Goal: Transaction & Acquisition: Purchase product/service

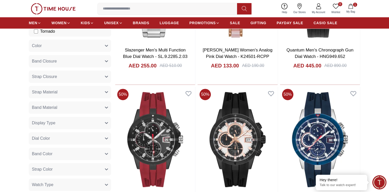
scroll to position [180, 0]
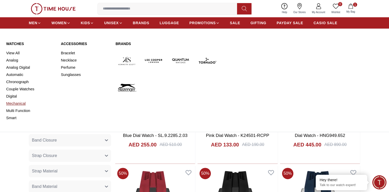
click at [13, 103] on link "Mechanical" at bounding box center [30, 103] width 49 height 7
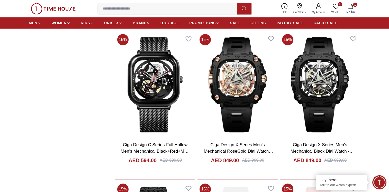
scroll to position [514, 0]
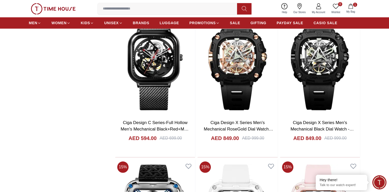
click at [353, 5] on span "1" at bounding box center [350, 6] width 5 height 5
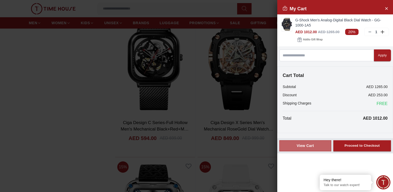
click at [301, 144] on div "View Cart" at bounding box center [304, 145] width 43 height 5
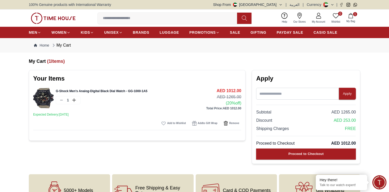
click at [43, 96] on img at bounding box center [43, 98] width 21 height 21
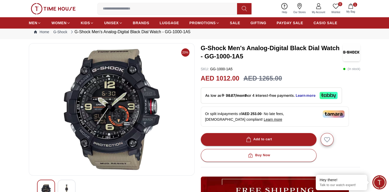
scroll to position [26, 0]
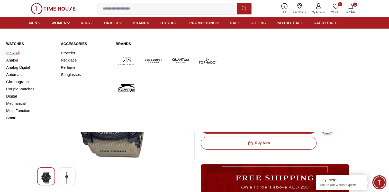
click at [11, 53] on link "View All" at bounding box center [30, 52] width 49 height 7
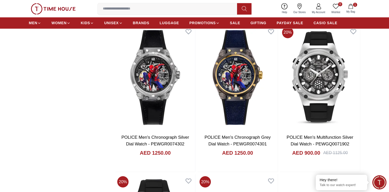
scroll to position [899, 0]
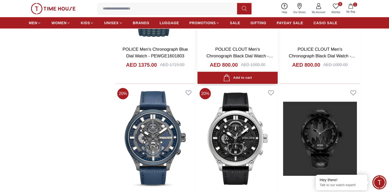
scroll to position [1516, 0]
